Goal: Transaction & Acquisition: Purchase product/service

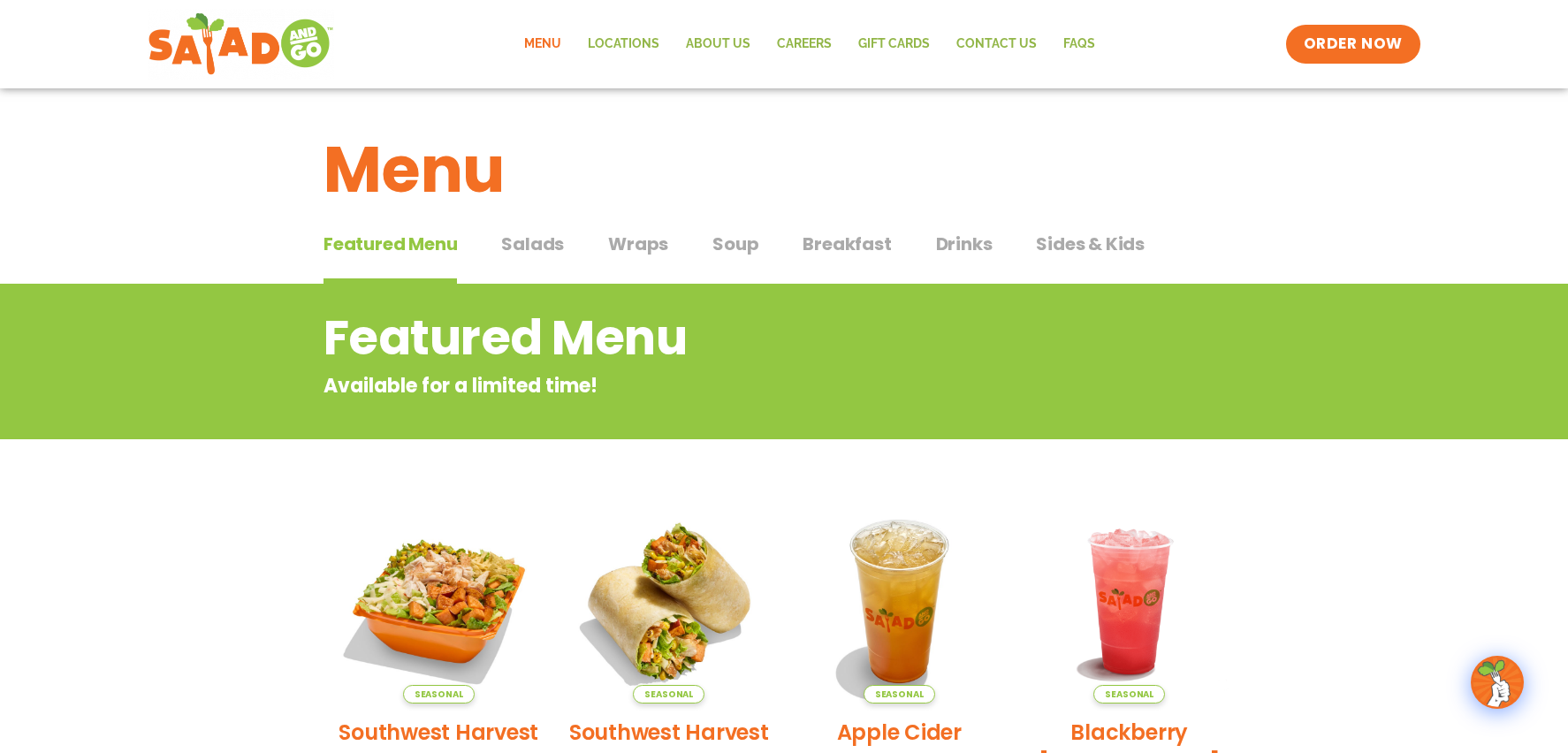
click at [543, 41] on link "Menu" at bounding box center [543, 44] width 64 height 41
click at [534, 241] on span "Salads" at bounding box center [533, 244] width 63 height 26
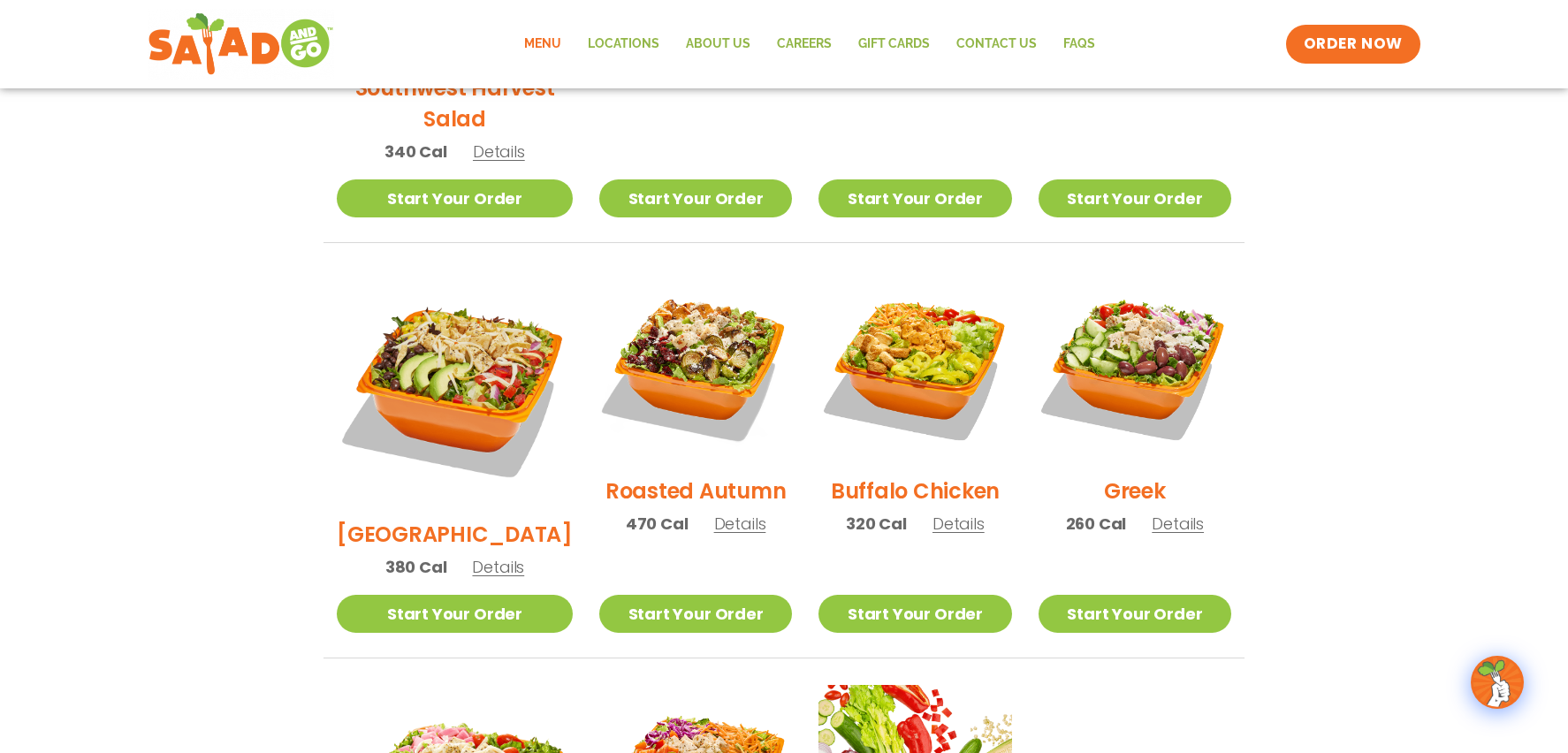
scroll to position [796, 0]
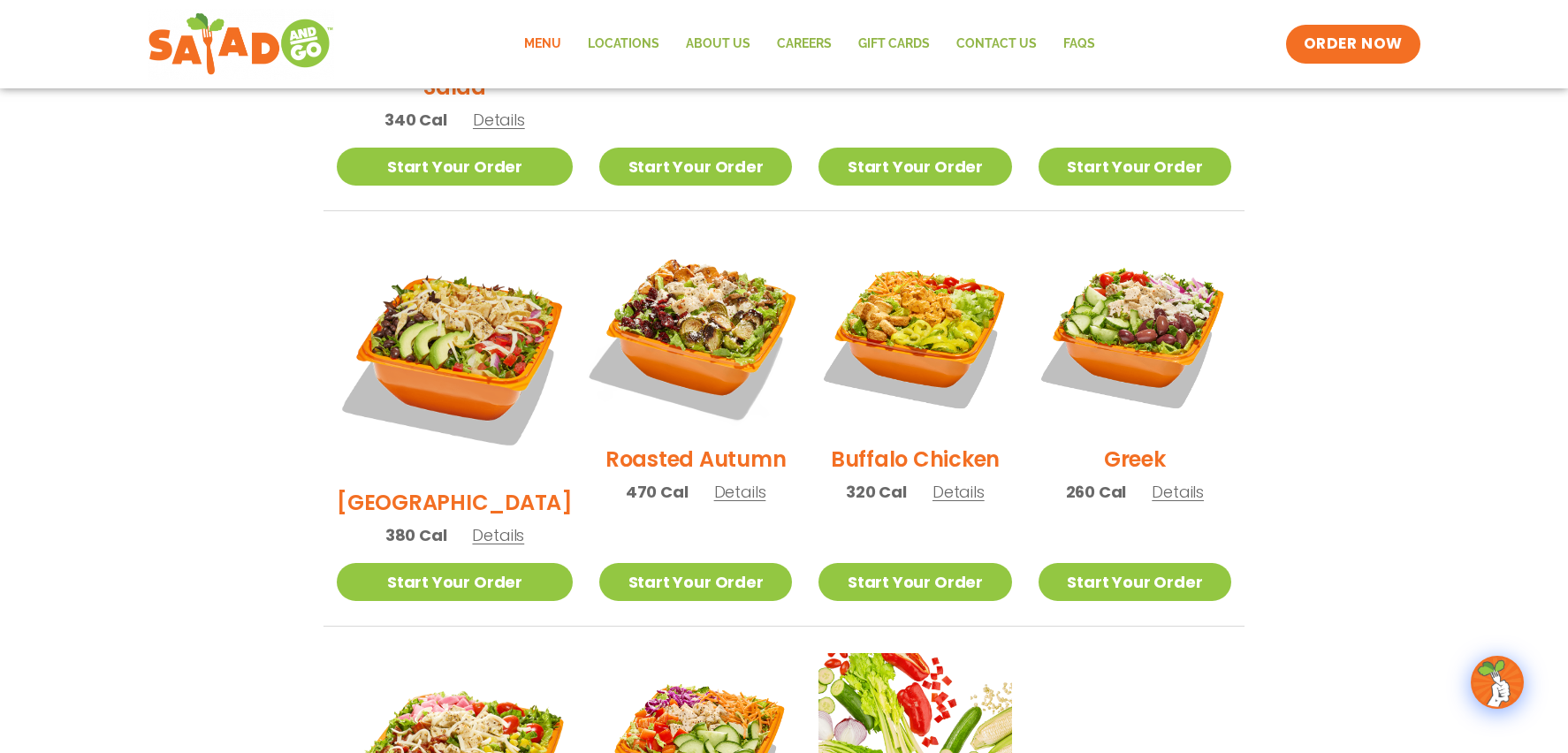
click at [683, 329] on img at bounding box center [696, 334] width 226 height 226
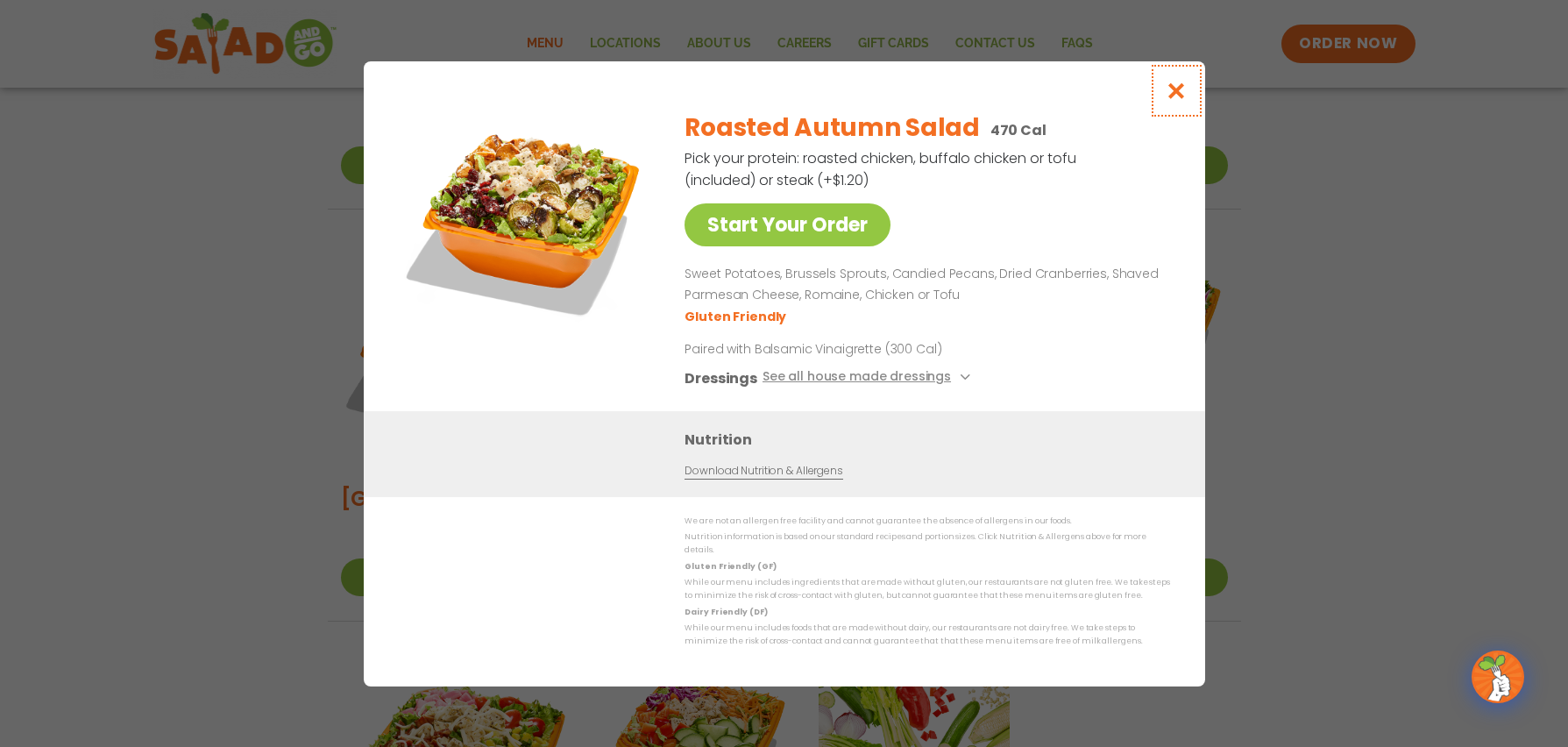
click at [1178, 93] on icon "Close modal" at bounding box center [1175, 90] width 22 height 18
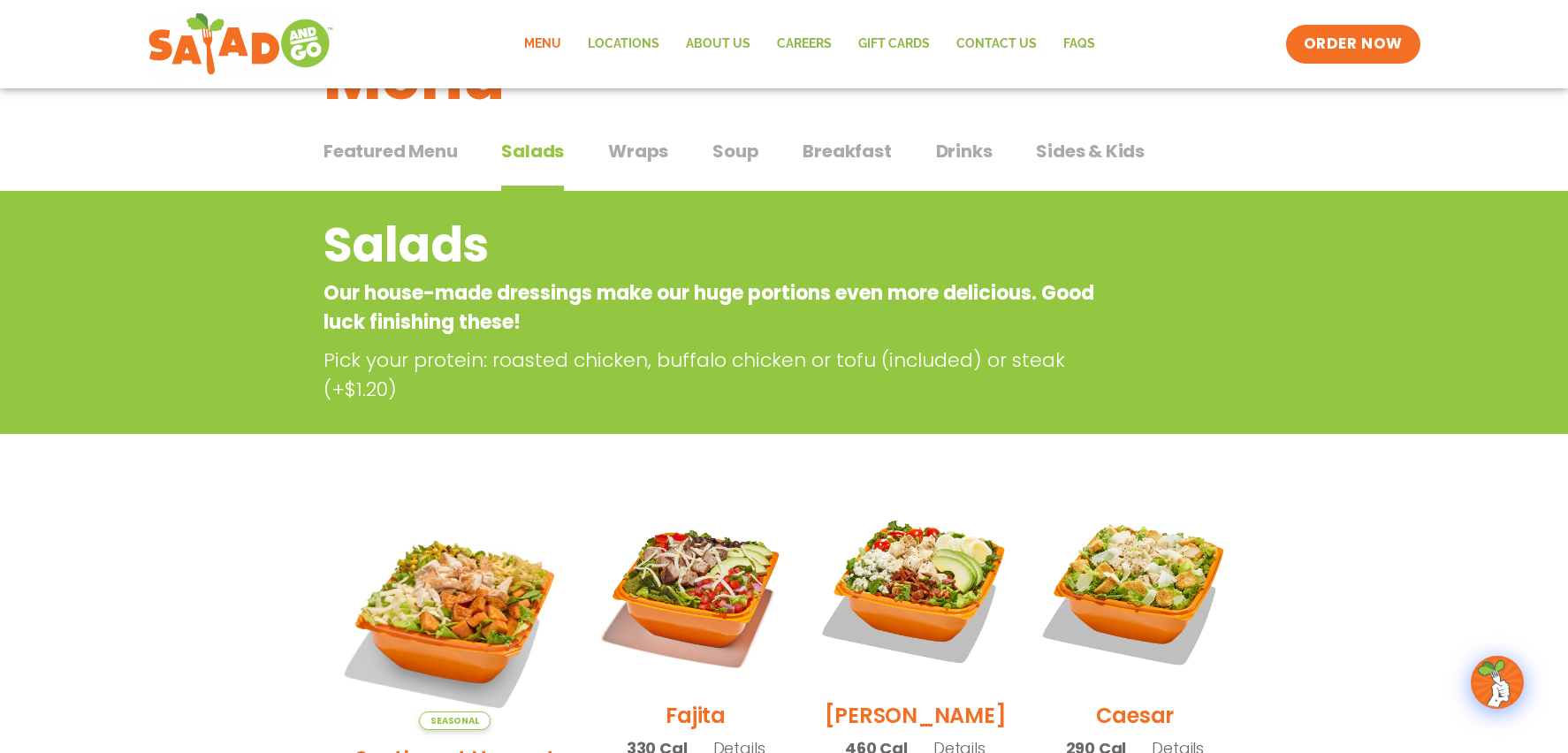
scroll to position [0, 0]
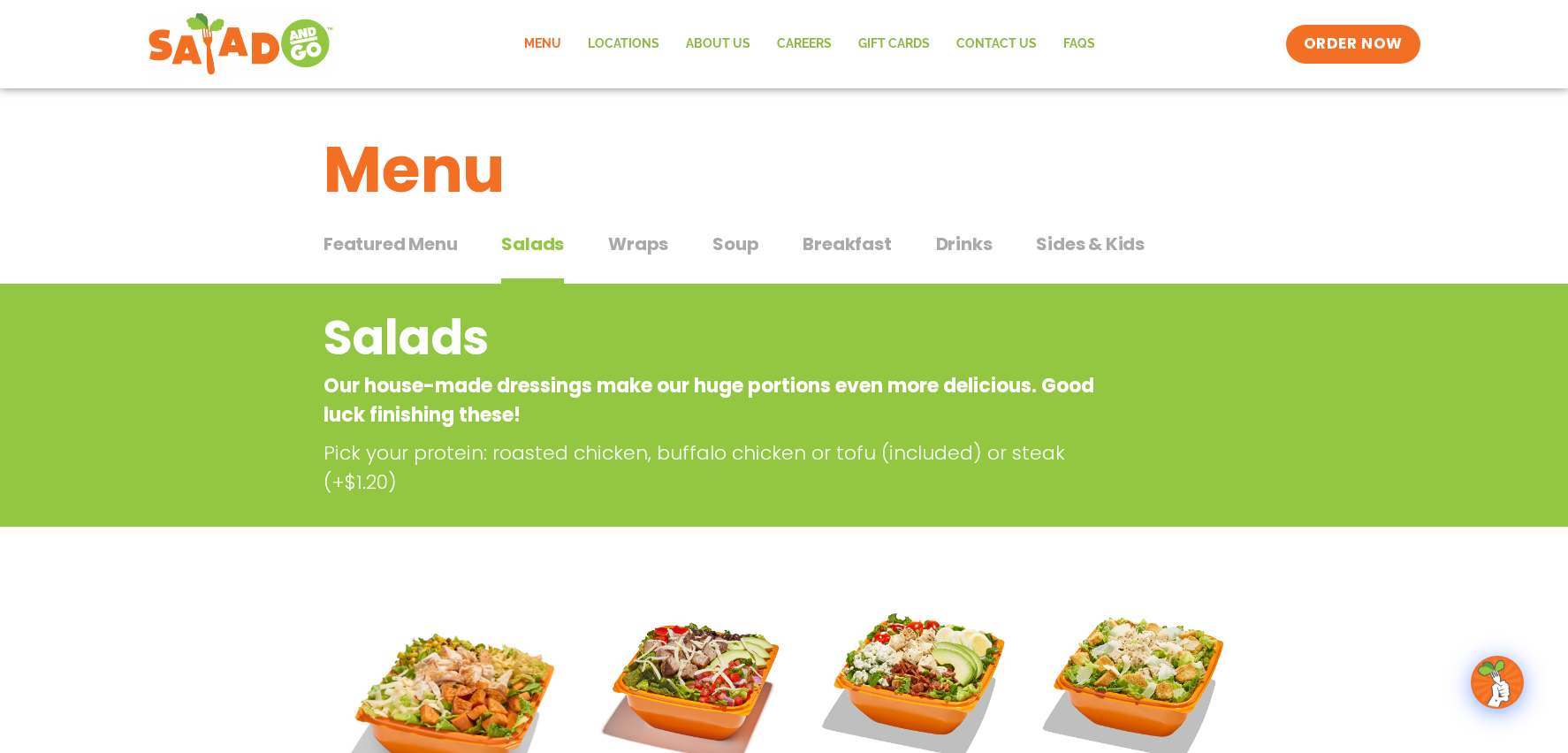
click at [626, 242] on span "Wraps" at bounding box center [638, 244] width 60 height 26
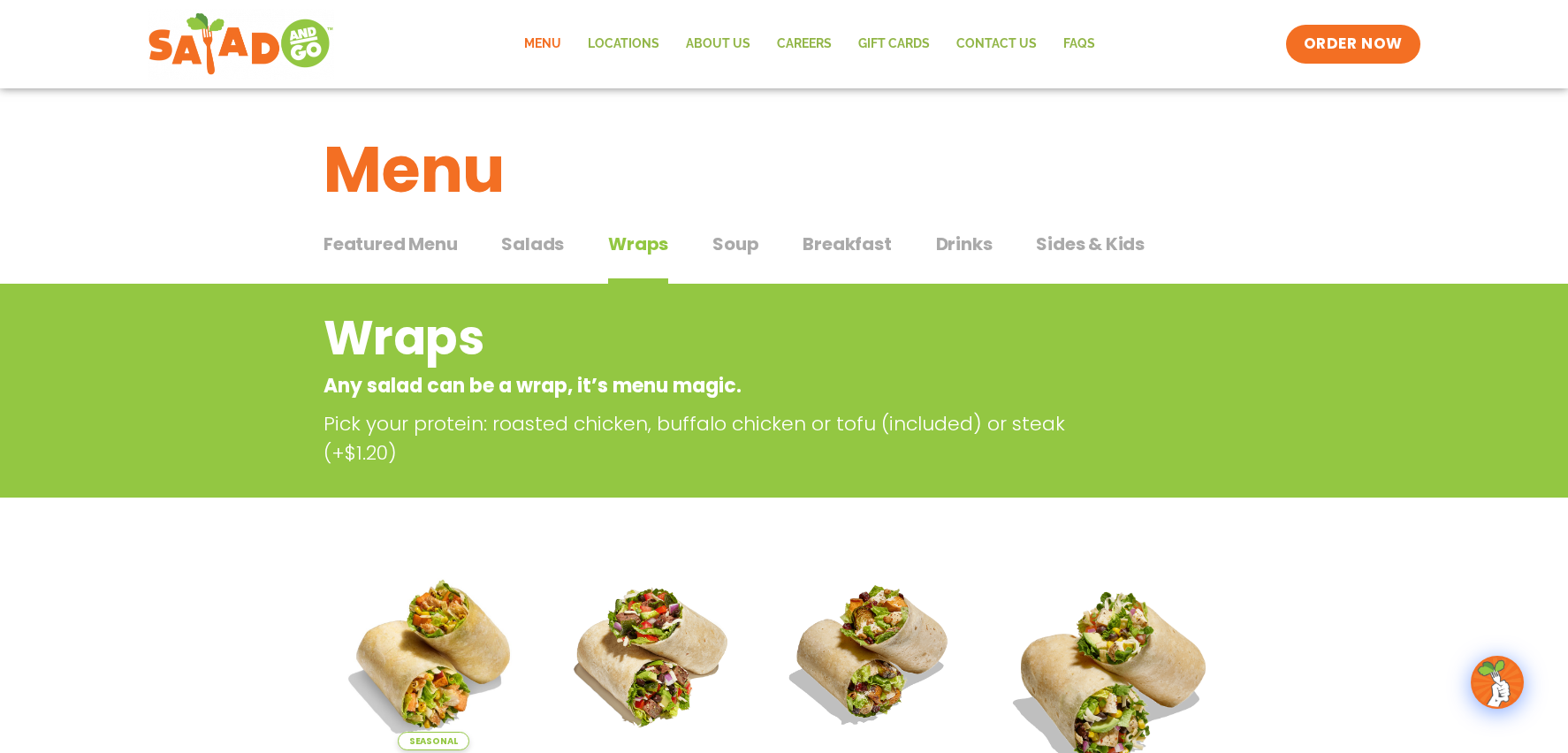
click at [833, 243] on span "Breakfast" at bounding box center [846, 244] width 88 height 26
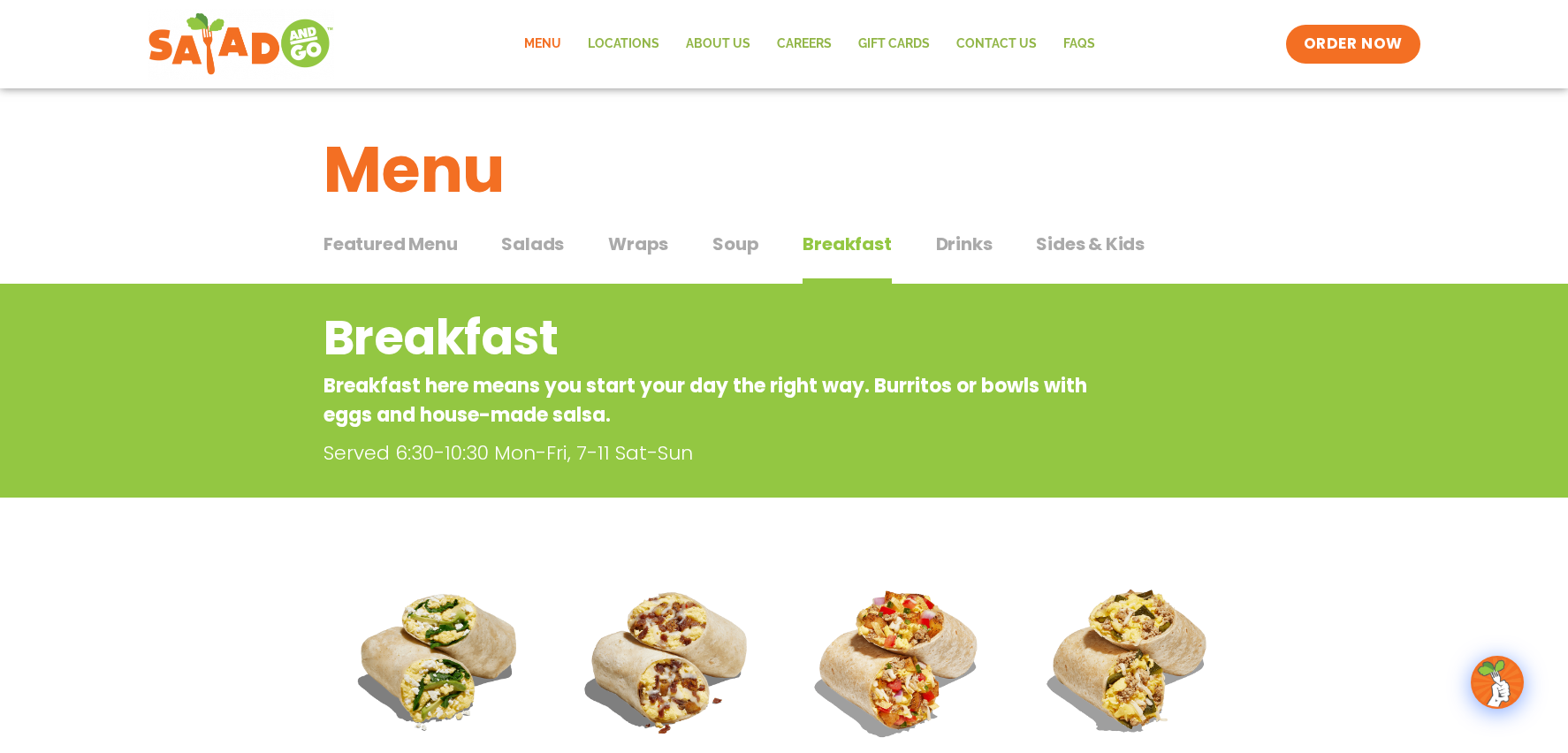
click at [729, 241] on span "Soup" at bounding box center [736, 244] width 46 height 26
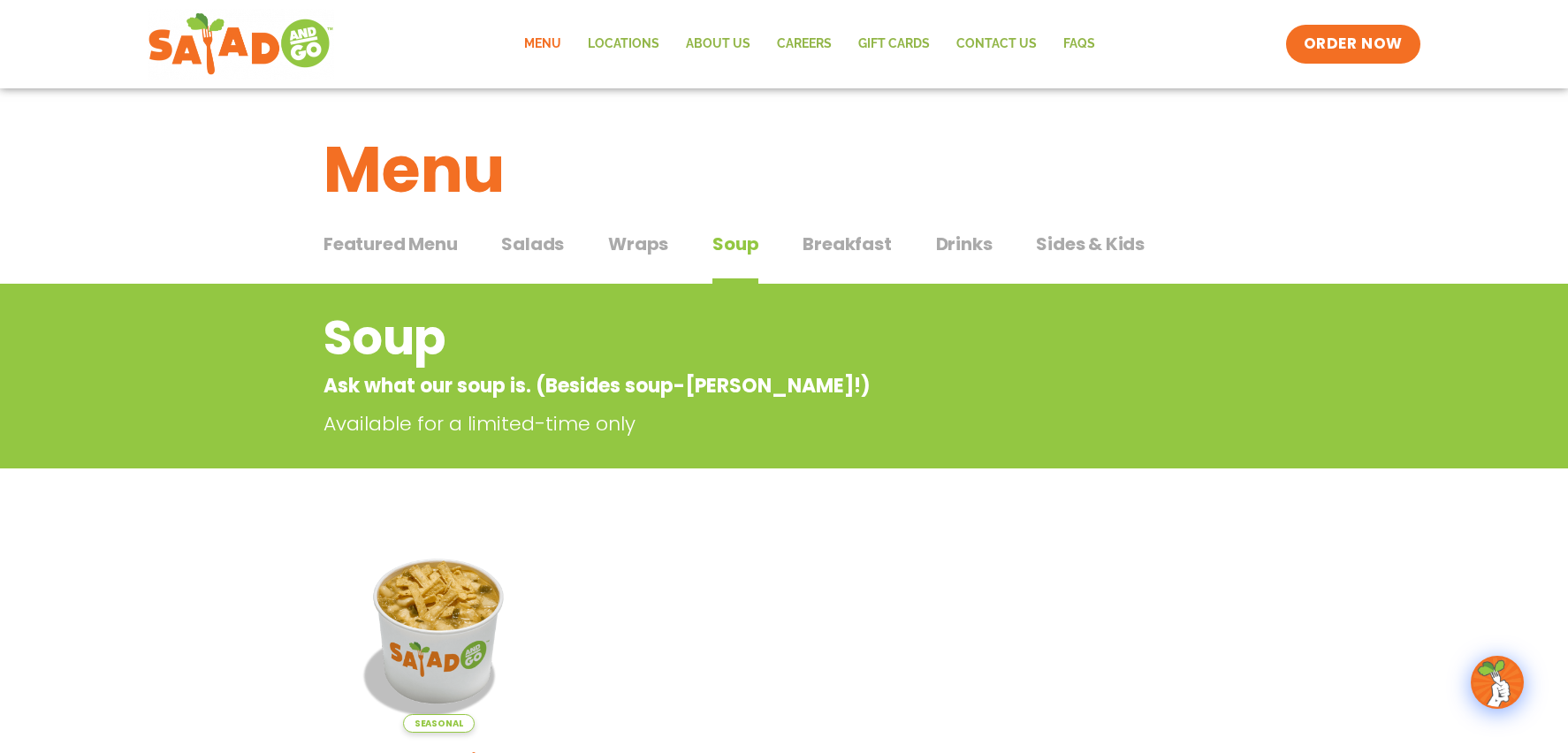
click at [639, 246] on span "Wraps" at bounding box center [638, 244] width 60 height 26
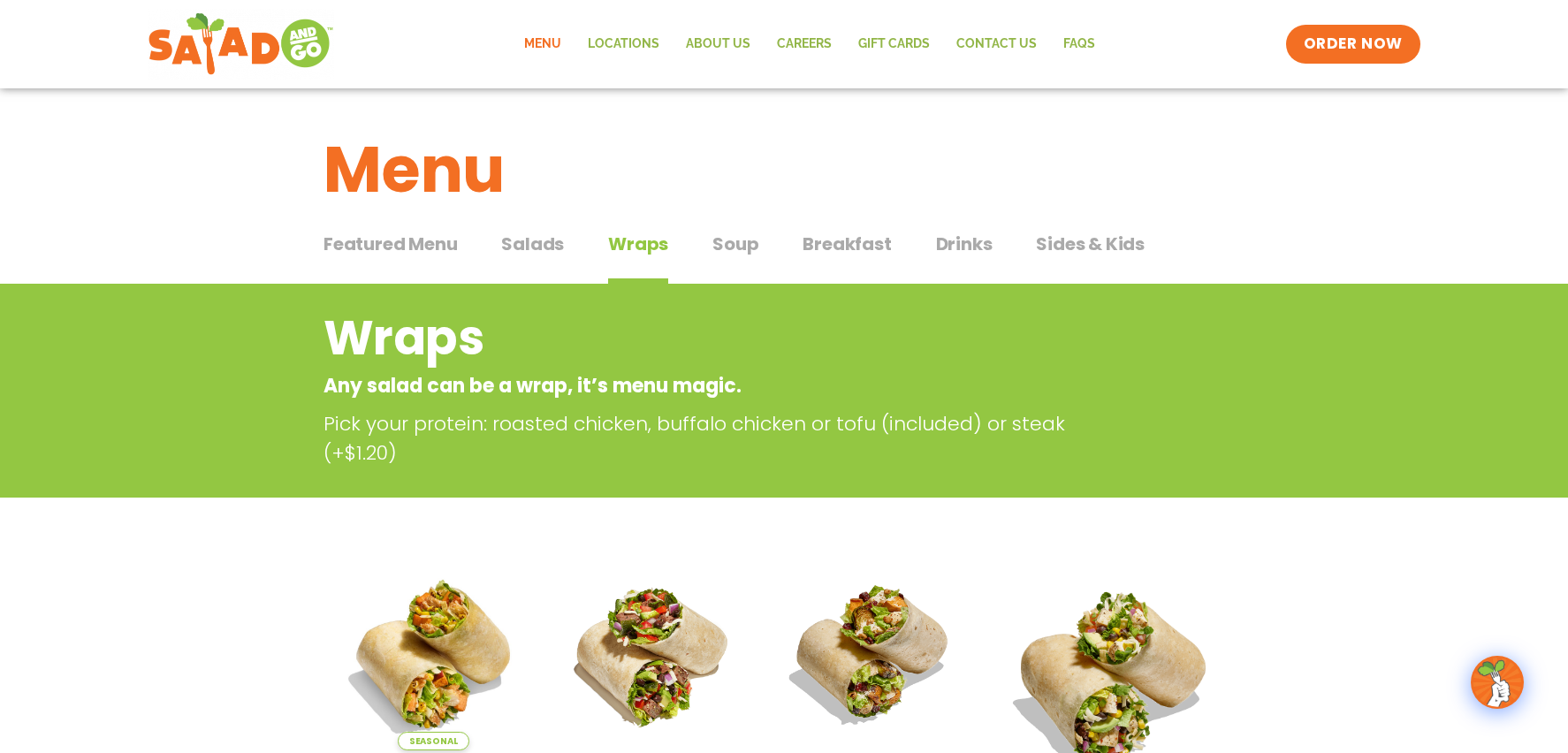
click at [550, 240] on span "Salads" at bounding box center [533, 244] width 63 height 26
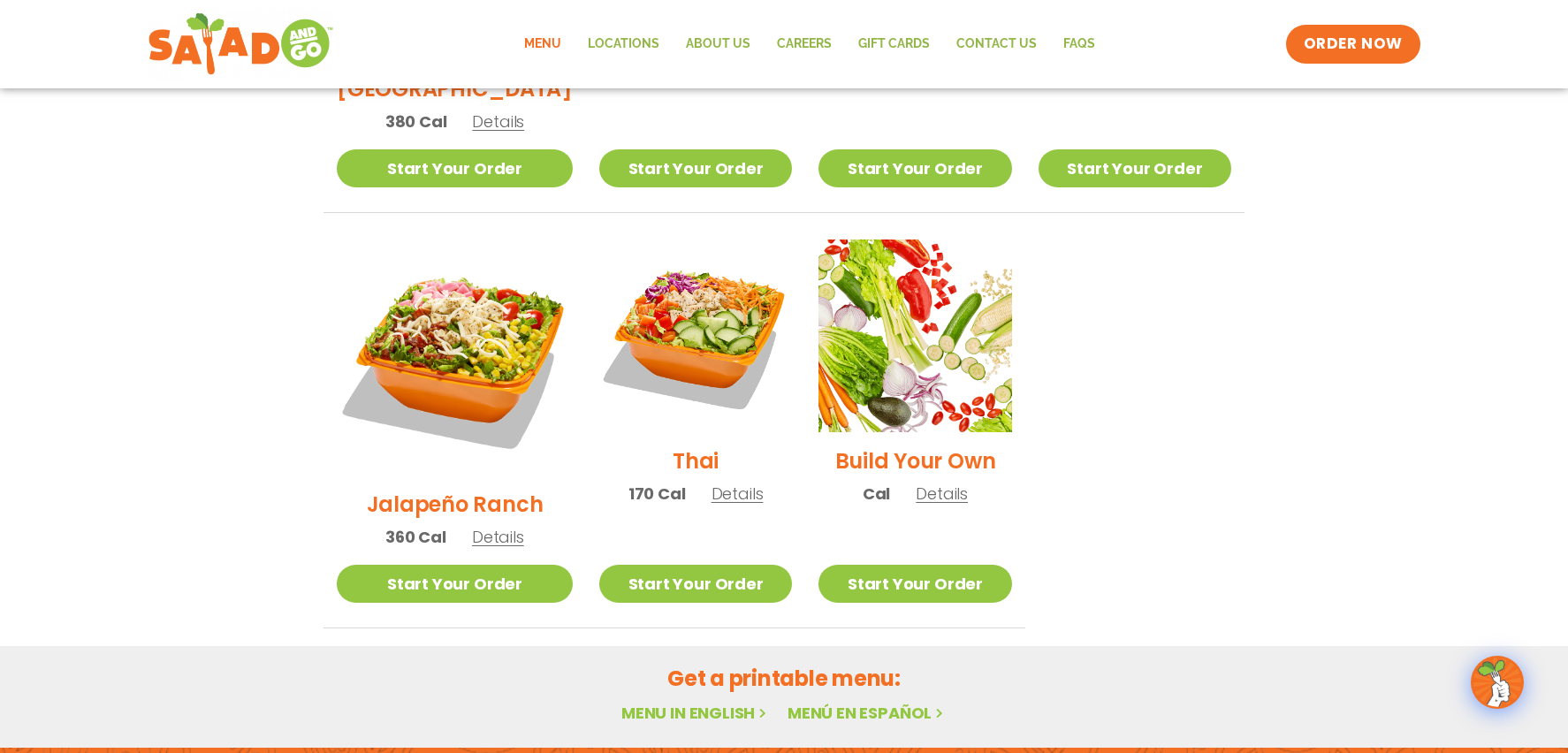
scroll to position [1237, 0]
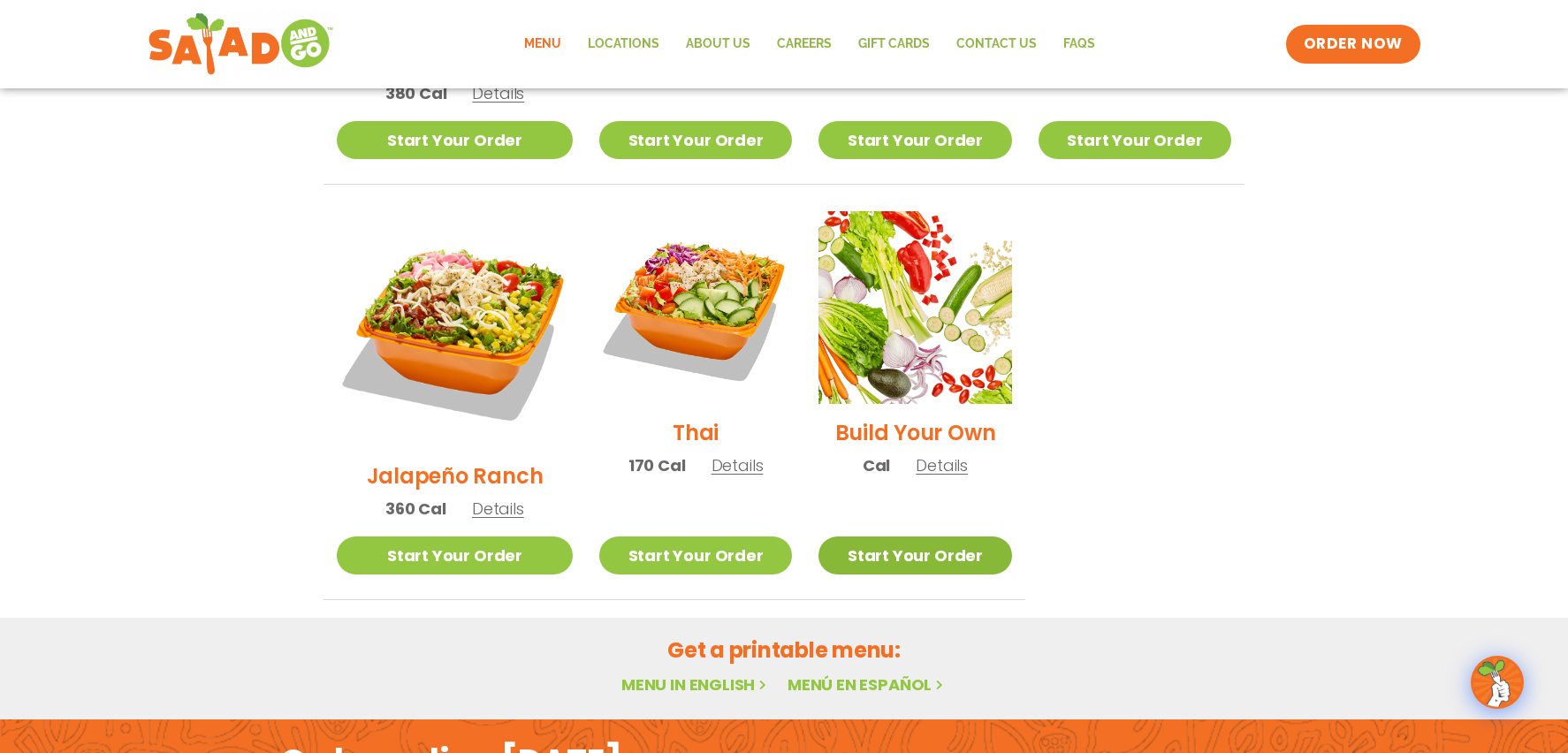
click at [916, 536] on link "Start Your Order" at bounding box center [915, 555] width 192 height 38
